Goal: Navigation & Orientation: Find specific page/section

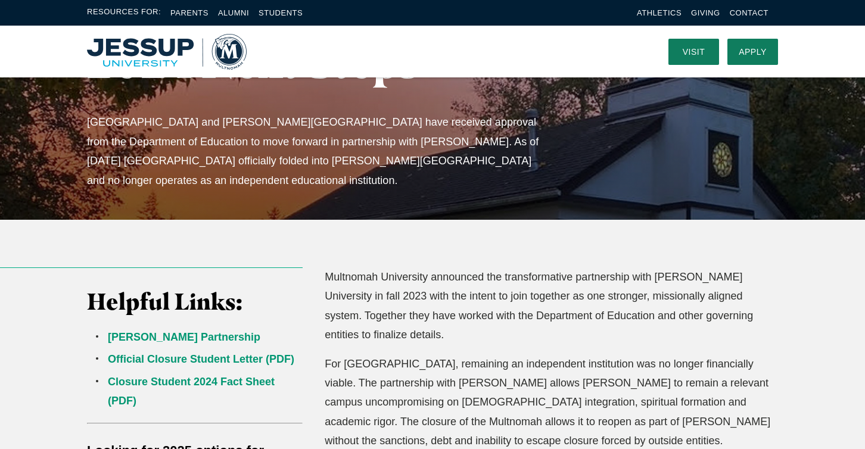
scroll to position [135, 0]
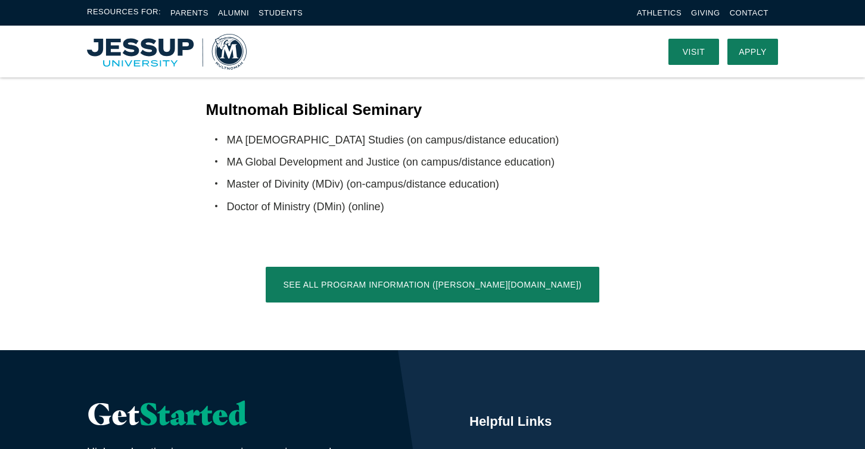
scroll to position [2315, 0]
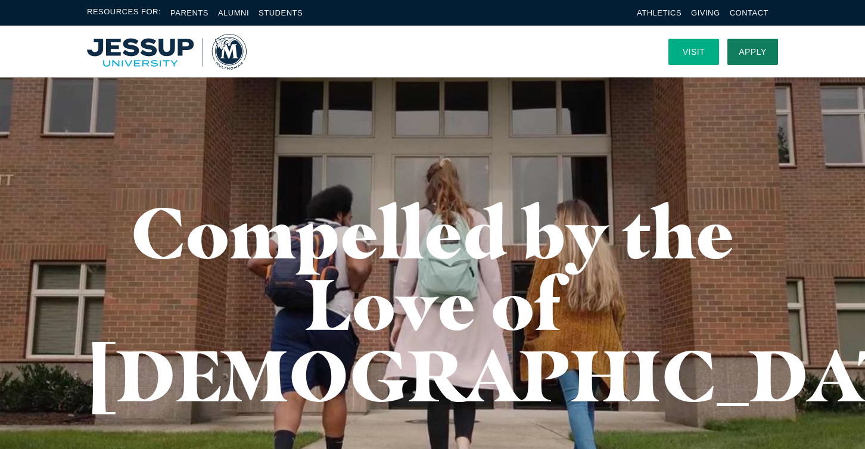
click at [685, 45] on link "Visit" at bounding box center [693, 52] width 51 height 26
